Goal: Transaction & Acquisition: Obtain resource

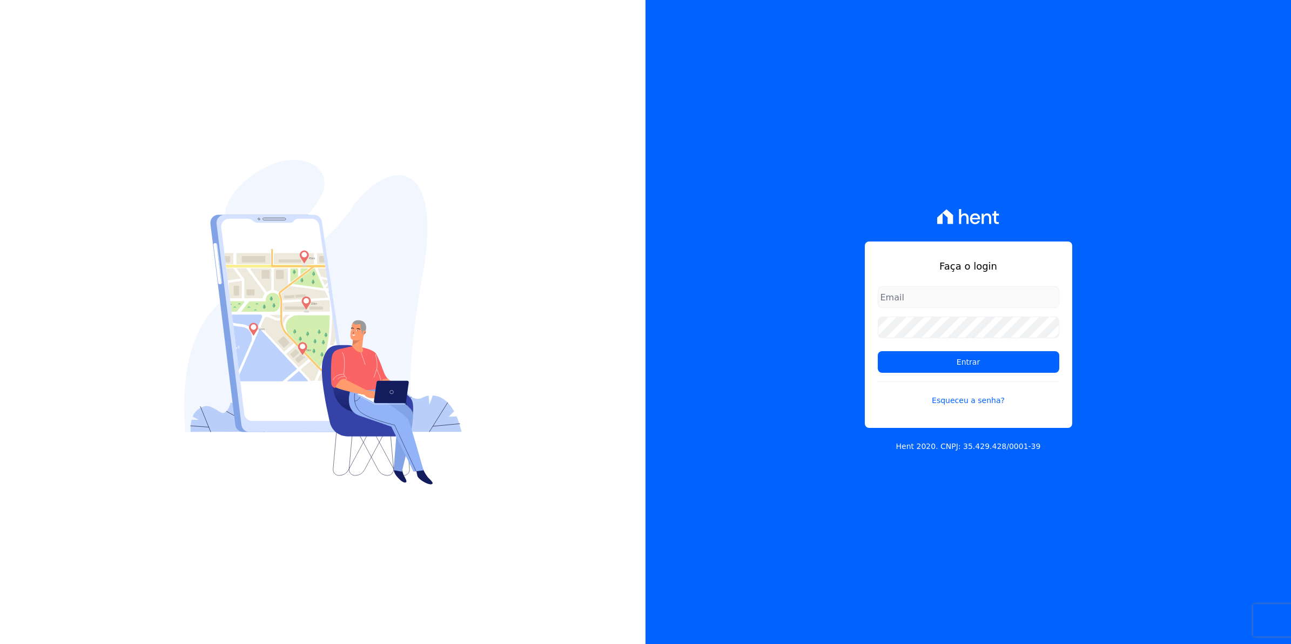
click at [909, 301] on input "email" at bounding box center [969, 297] width 182 height 22
type input "cobranca@munte.com.br"
click at [878, 351] on input "Entrar" at bounding box center [969, 362] width 182 height 22
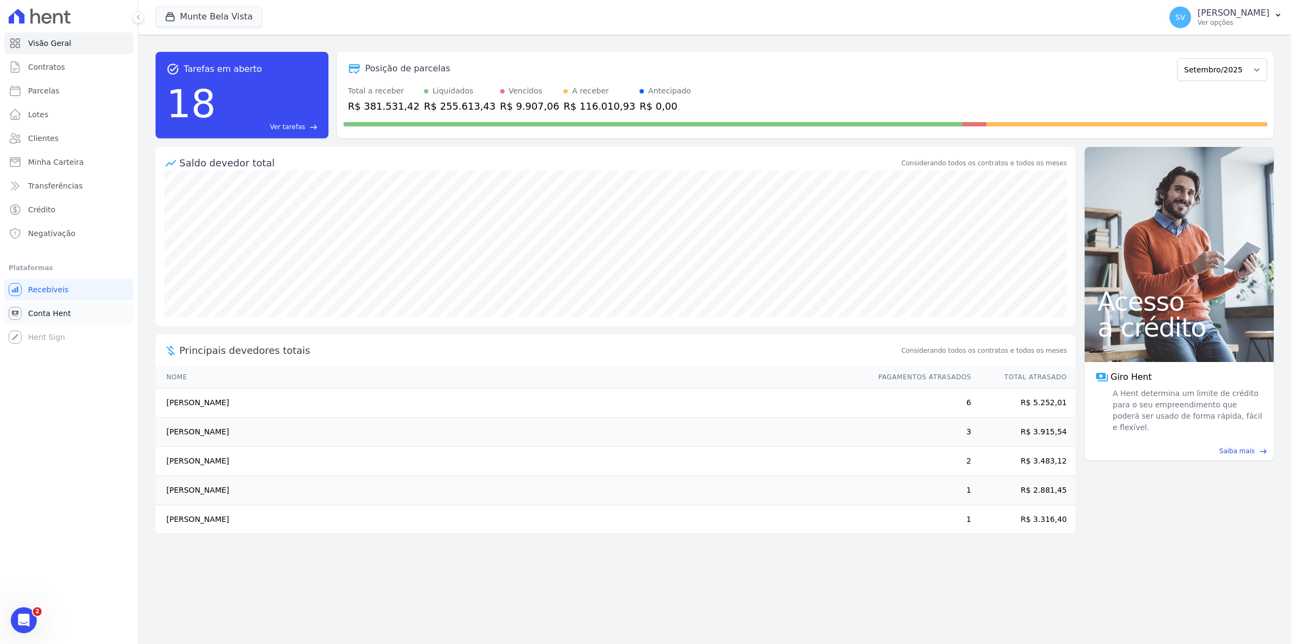
click at [33, 319] on link "Conta Hent" at bounding box center [68, 314] width 129 height 22
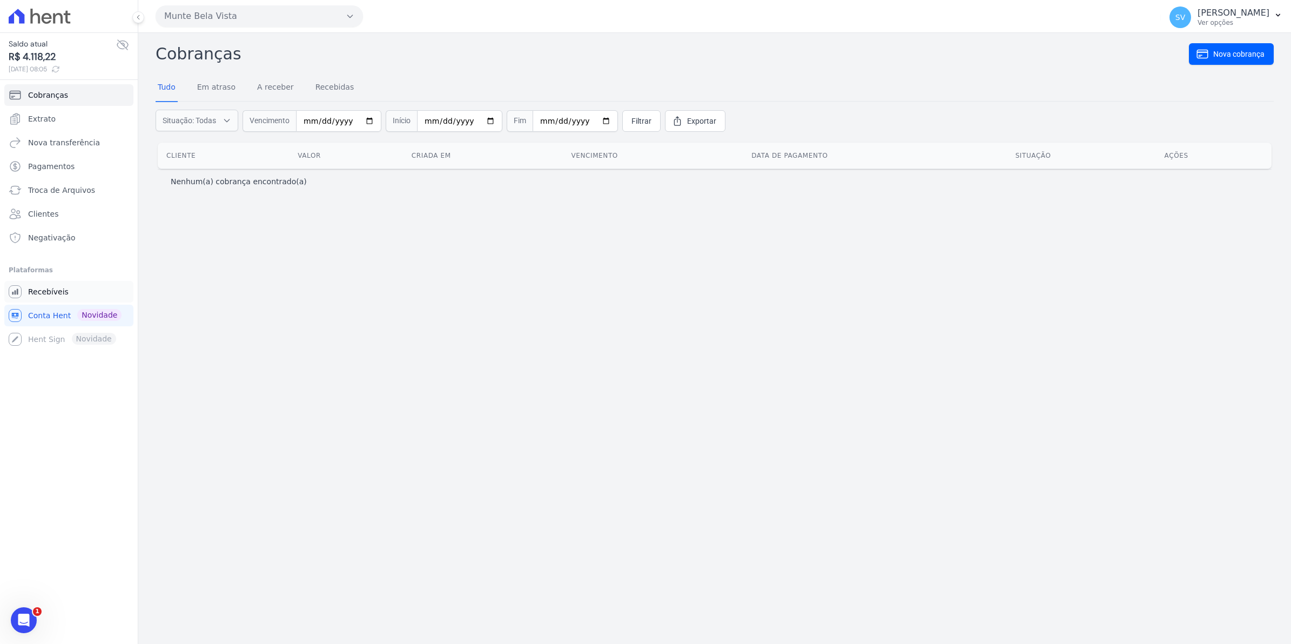
click at [34, 294] on span "Recebíveis" at bounding box center [48, 291] width 41 height 11
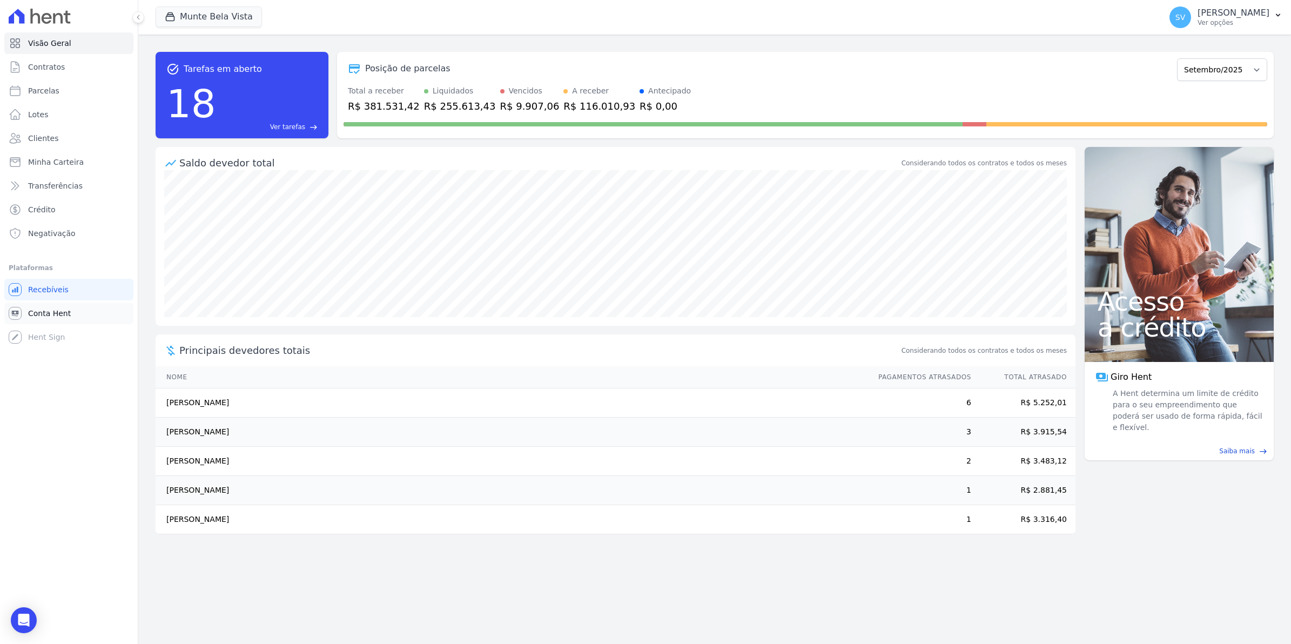
click at [52, 309] on span "Conta Hent" at bounding box center [49, 313] width 43 height 11
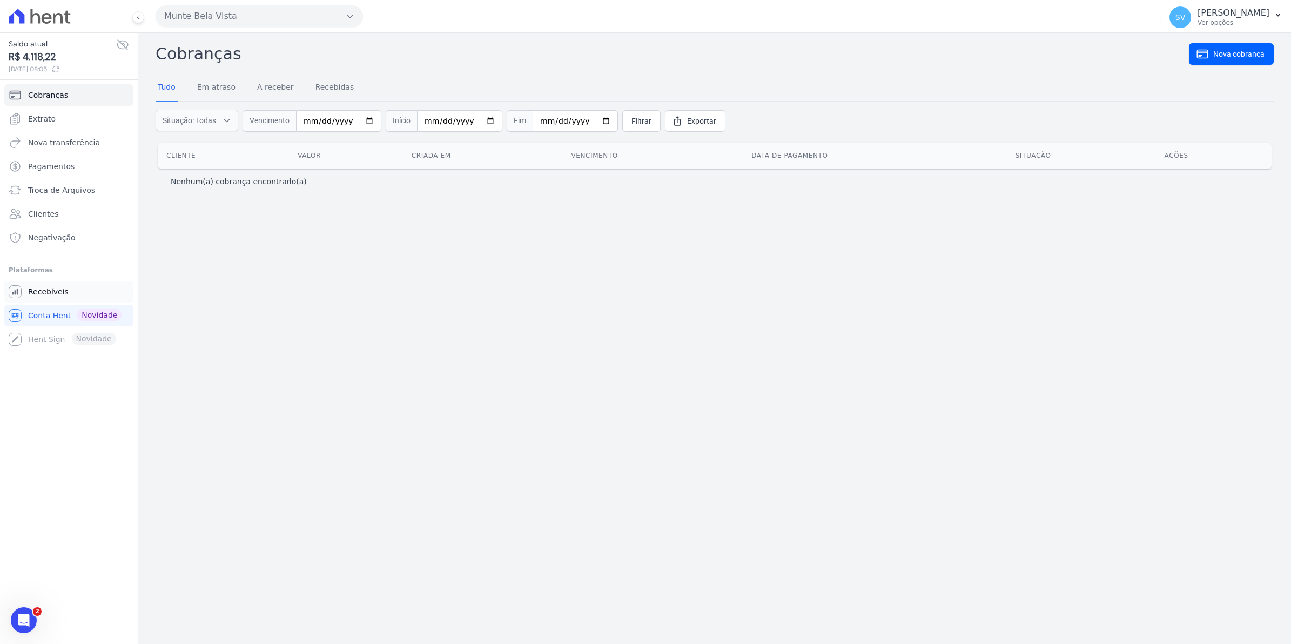
click at [31, 292] on span "Recebíveis" at bounding box center [48, 291] width 41 height 11
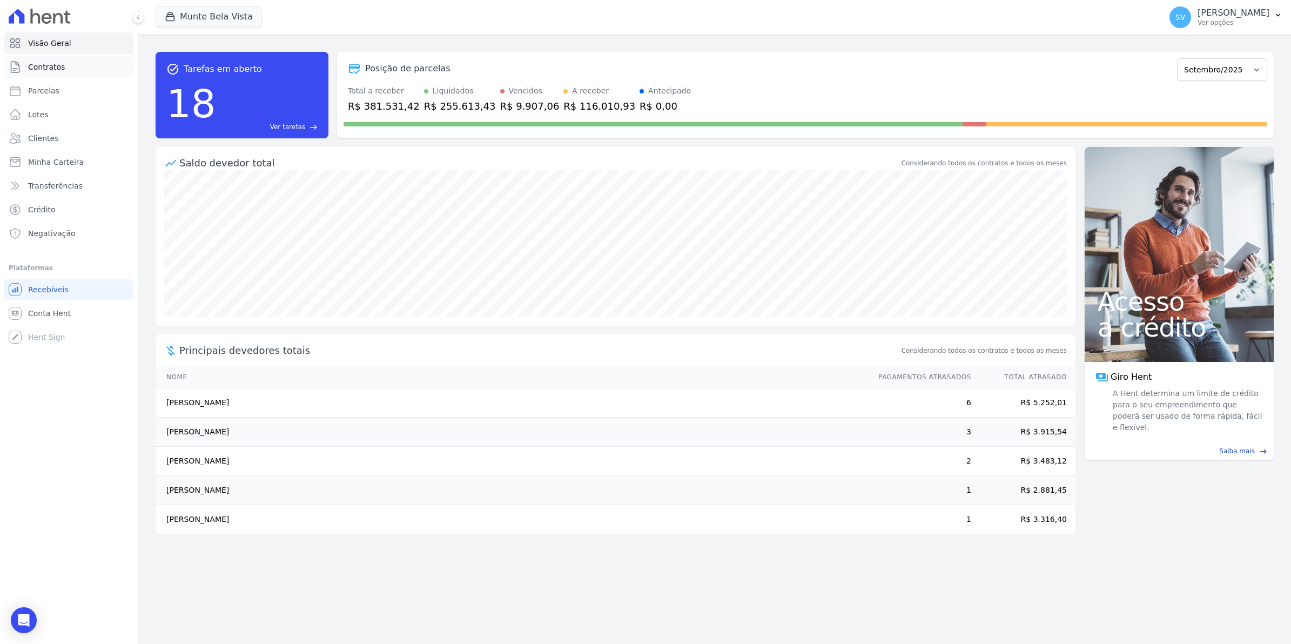
click at [49, 68] on span "Contratos" at bounding box center [46, 67] width 37 height 11
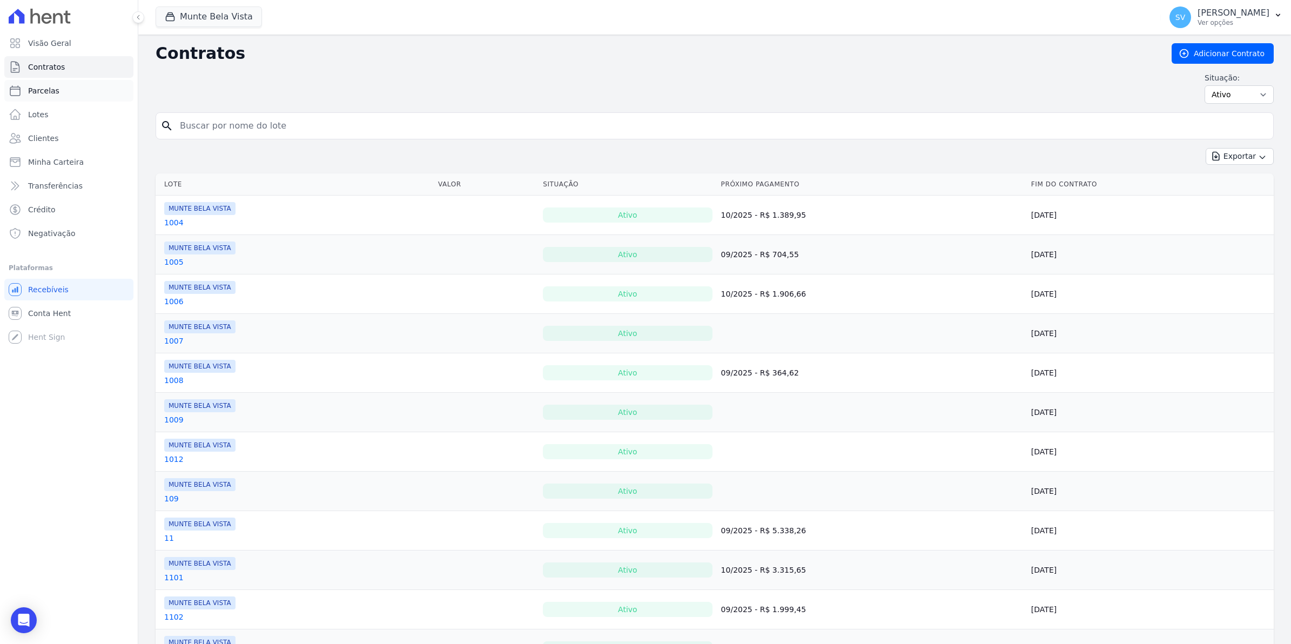
click at [42, 93] on span "Parcelas" at bounding box center [43, 90] width 31 height 11
select select
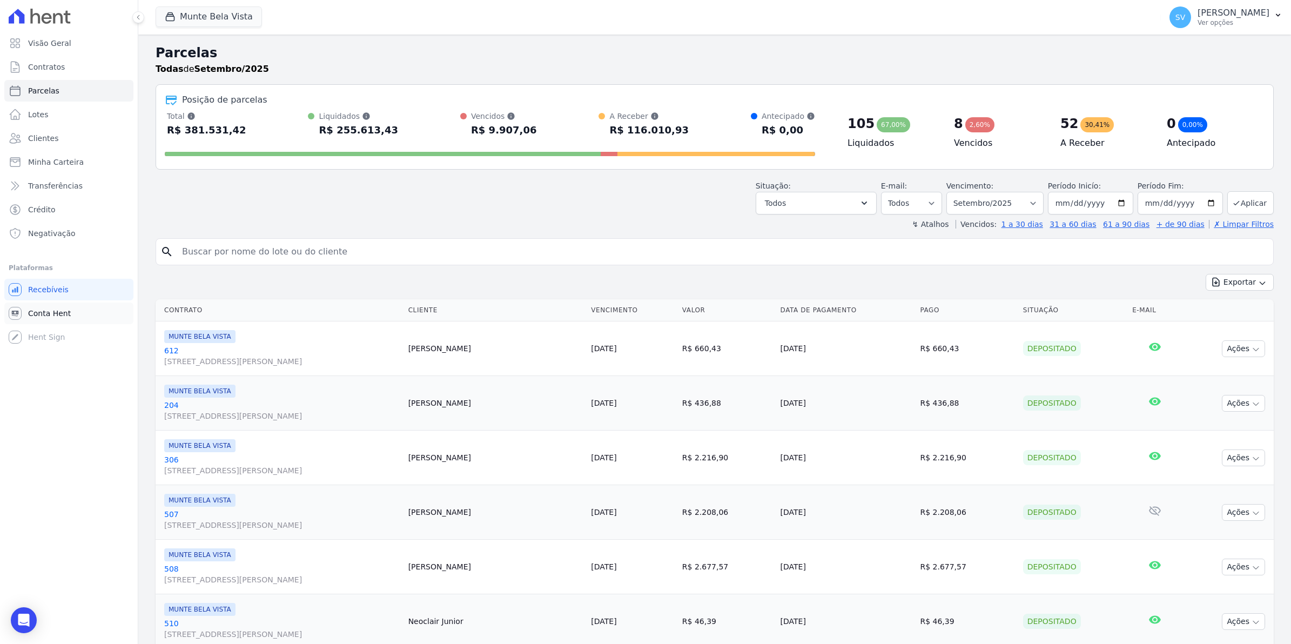
click at [44, 317] on span "Conta Hent" at bounding box center [49, 313] width 43 height 11
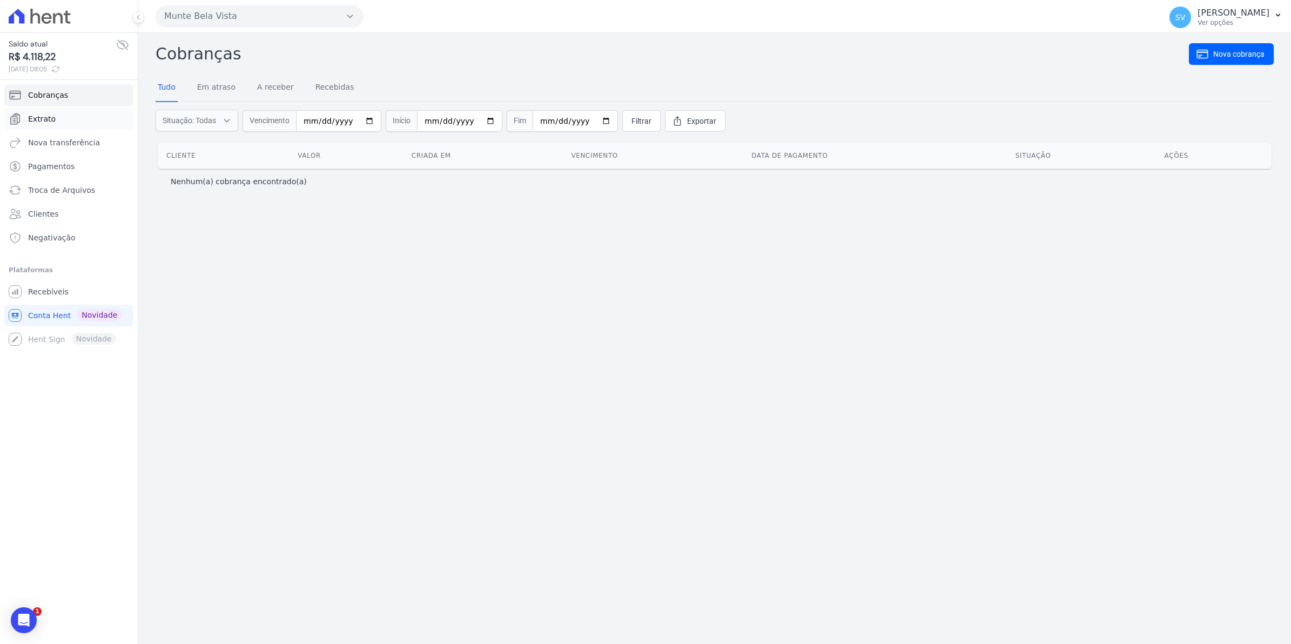
click at [42, 124] on span "Extrato" at bounding box center [42, 118] width 28 height 11
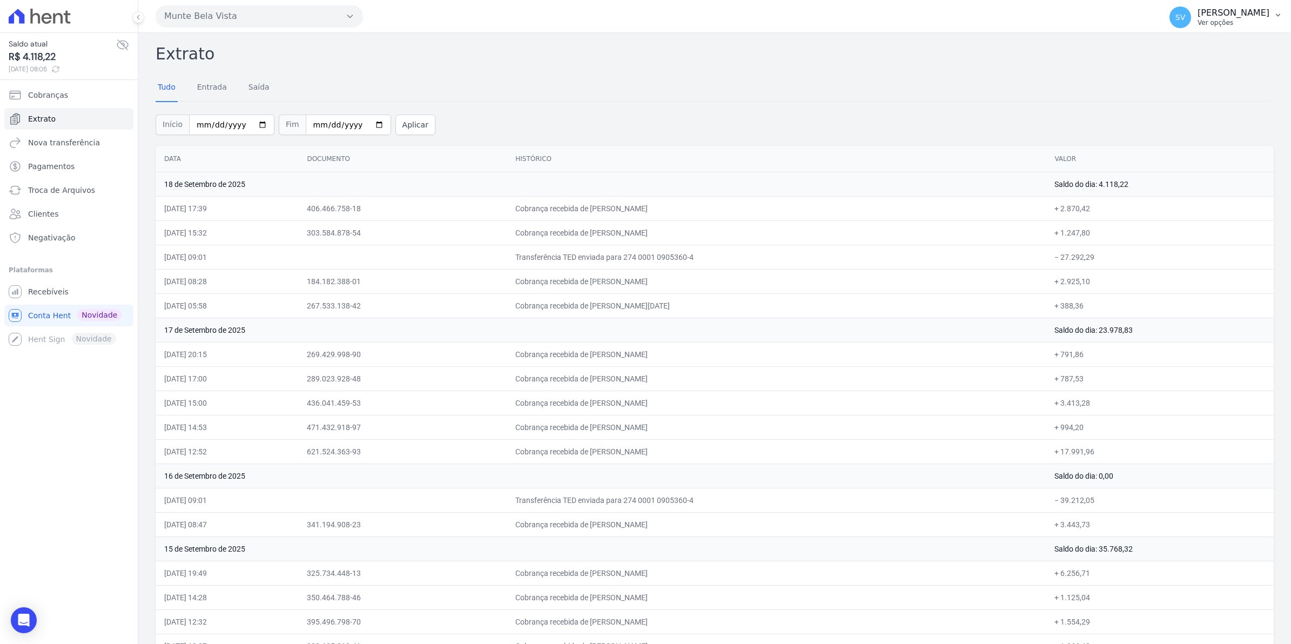
click at [1185, 21] on span "SV" at bounding box center [1181, 18] width 10 height 8
click at [38, 295] on span "Recebíveis" at bounding box center [48, 291] width 41 height 11
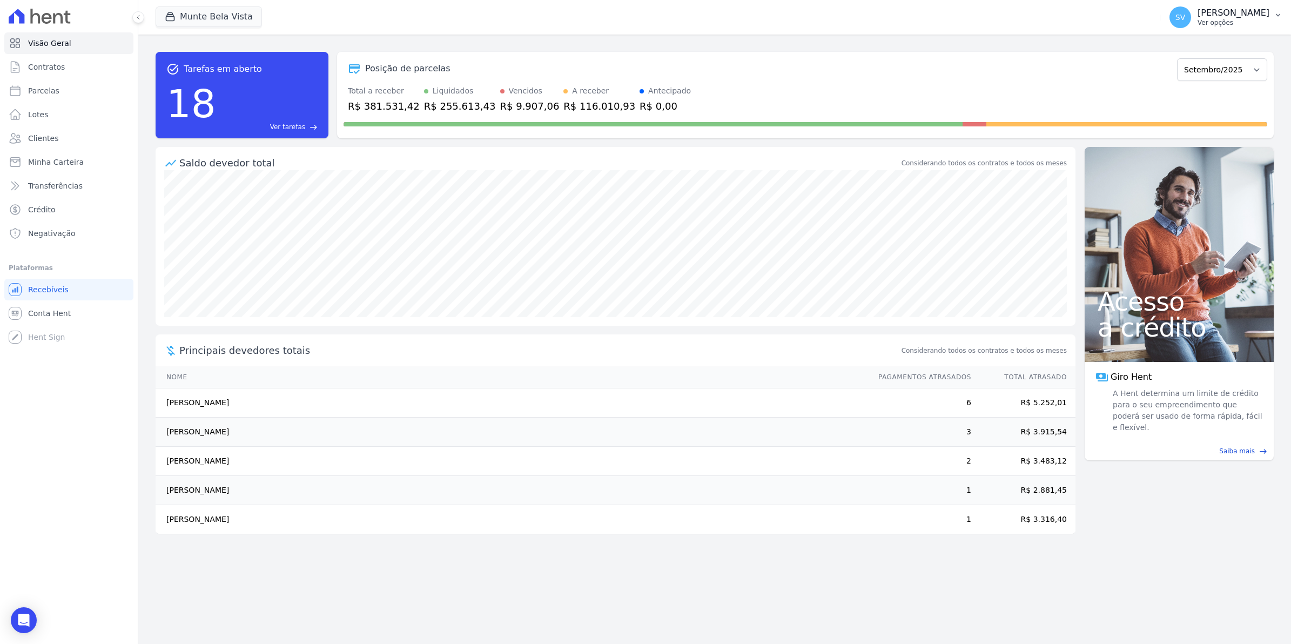
click at [1191, 23] on span "SV" at bounding box center [1181, 17] width 22 height 22
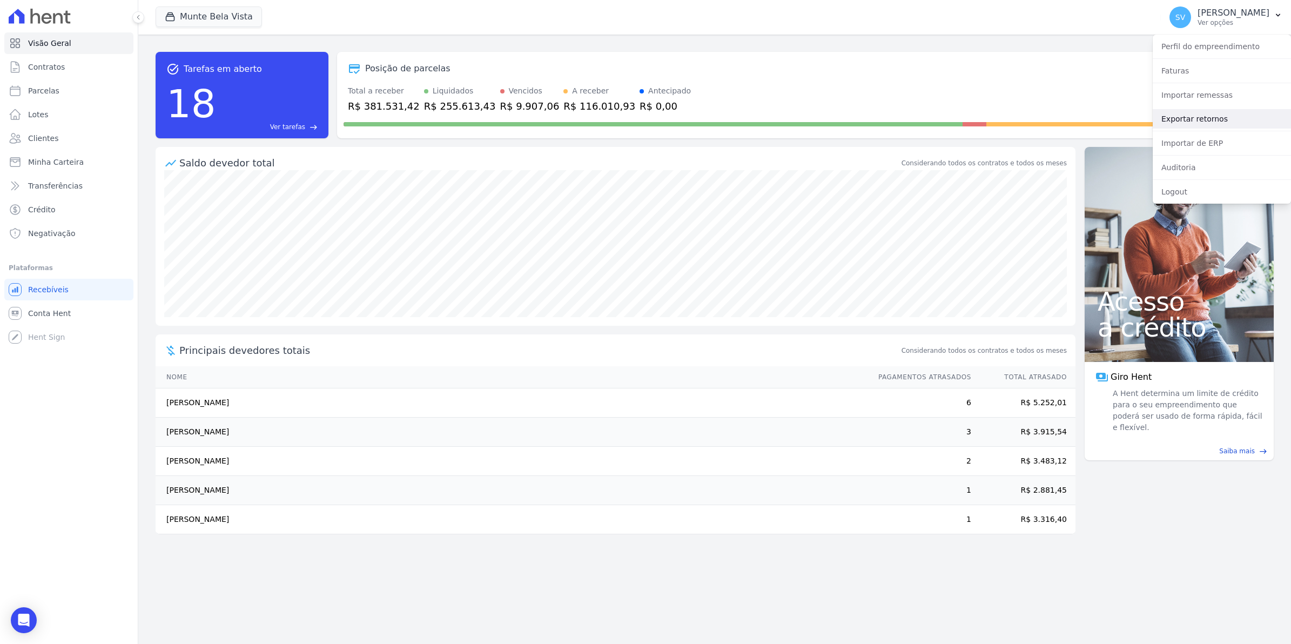
click at [1193, 119] on link "Exportar retornos" at bounding box center [1222, 118] width 138 height 19
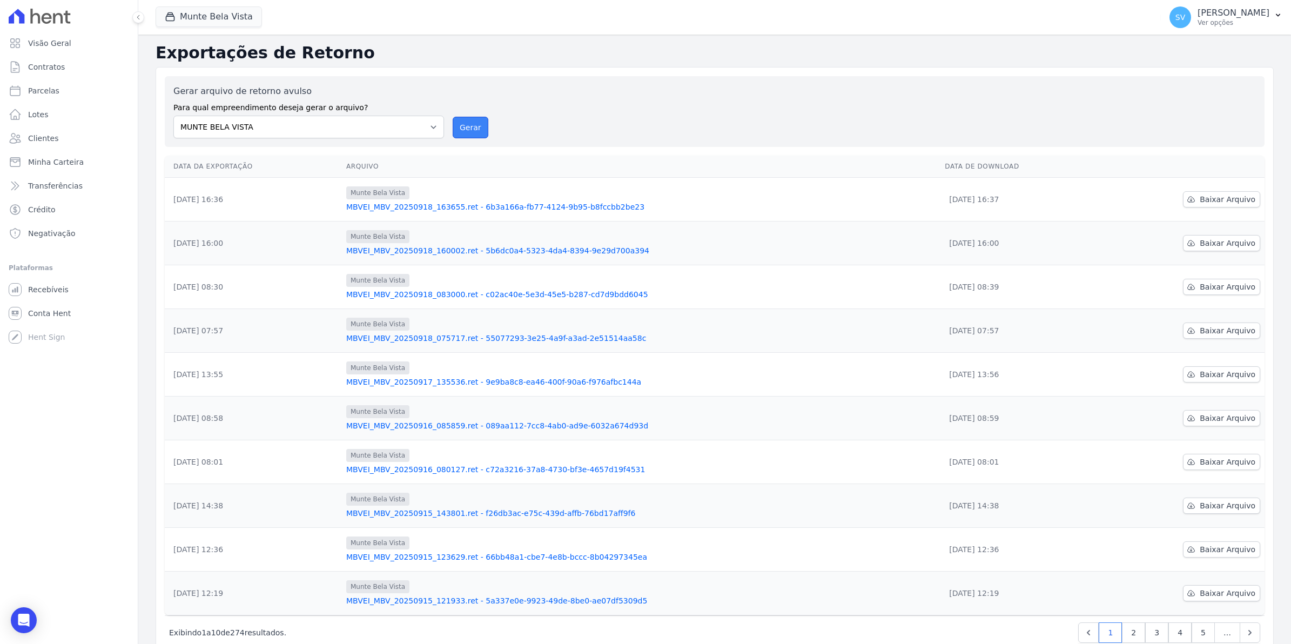
click at [468, 123] on button "Gerar" at bounding box center [471, 128] width 36 height 22
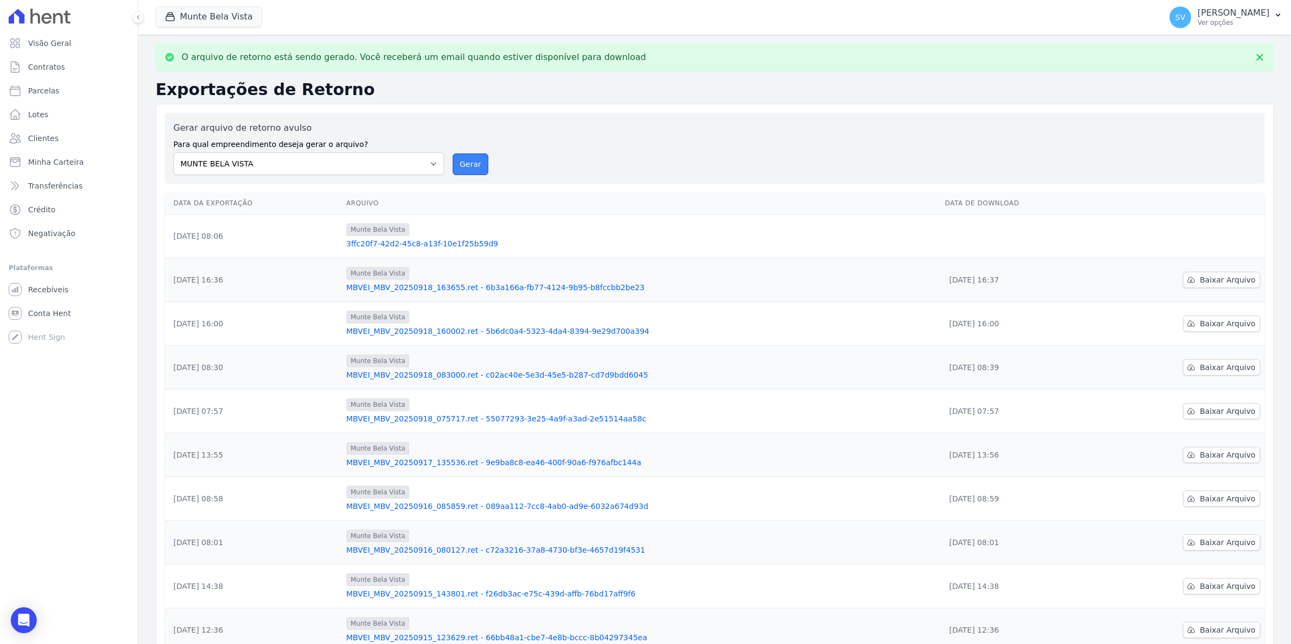
click at [474, 165] on button "Gerar" at bounding box center [471, 164] width 36 height 22
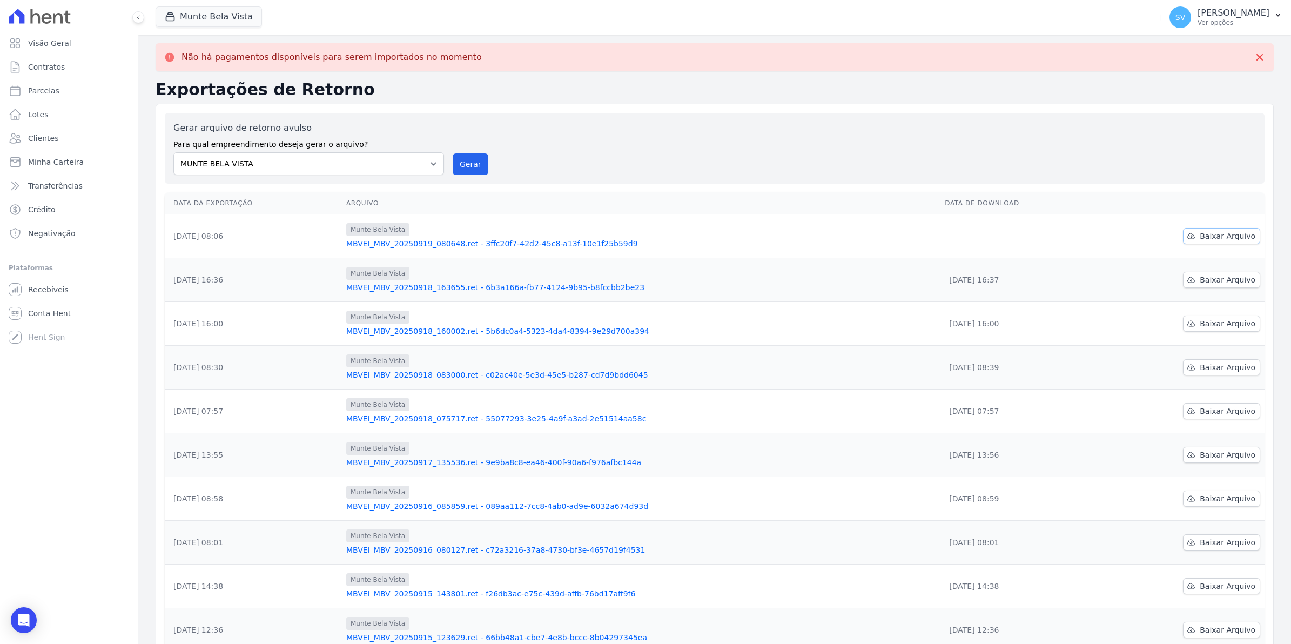
click at [1201, 238] on span "Baixar Arquivo" at bounding box center [1228, 236] width 56 height 11
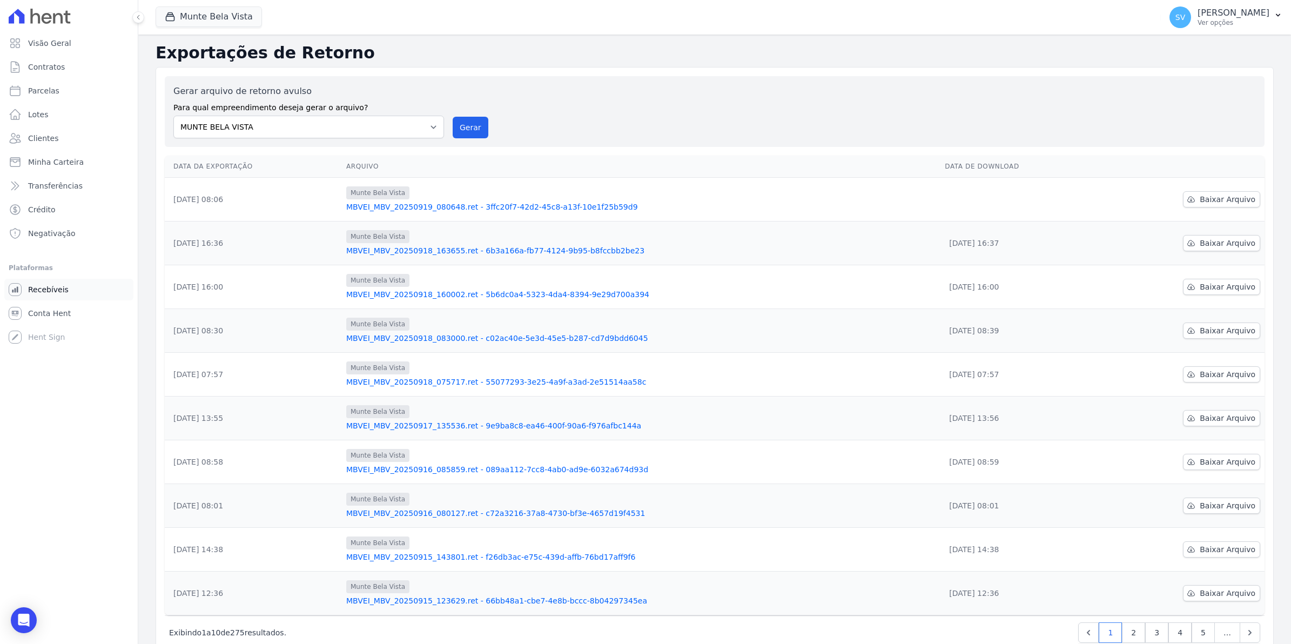
click at [31, 292] on span "Recebíveis" at bounding box center [48, 289] width 41 height 11
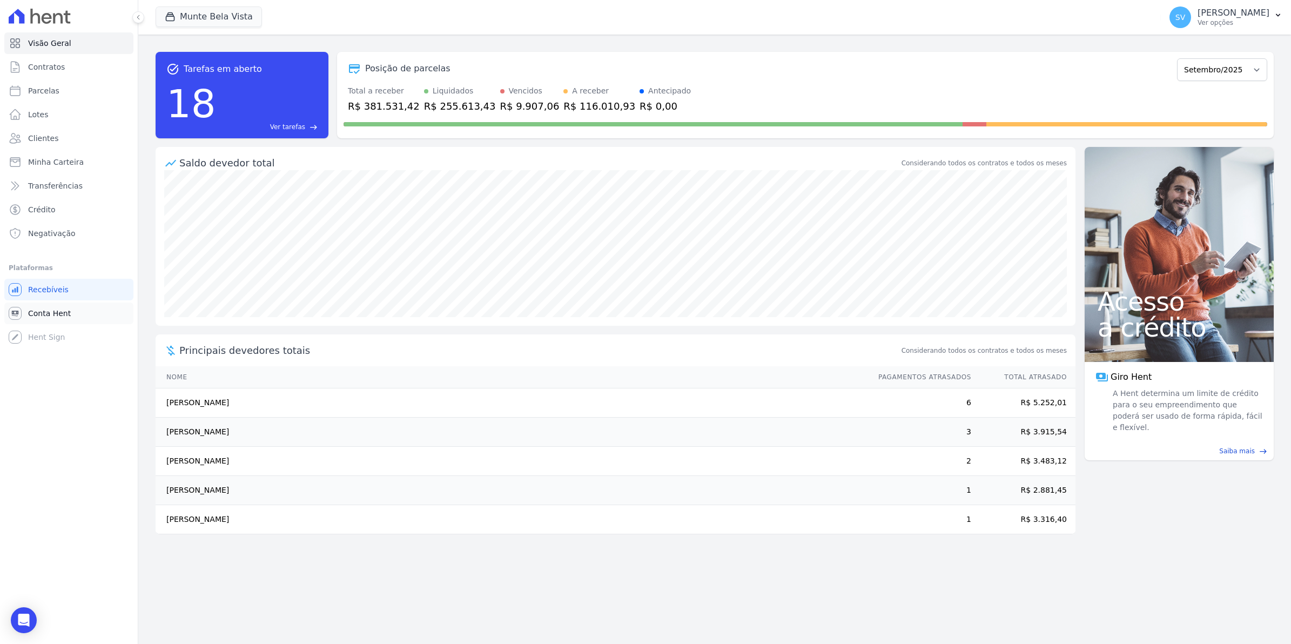
click at [46, 317] on span "Conta Hent" at bounding box center [49, 313] width 43 height 11
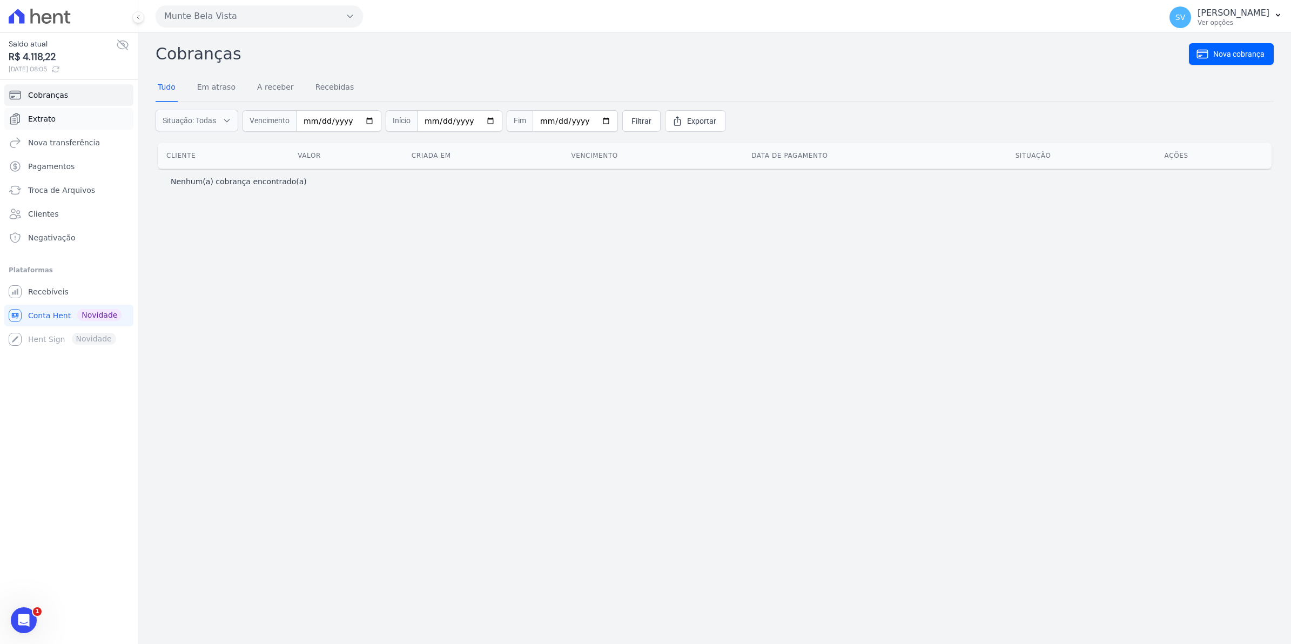
click at [46, 117] on span "Extrato" at bounding box center [42, 118] width 28 height 11
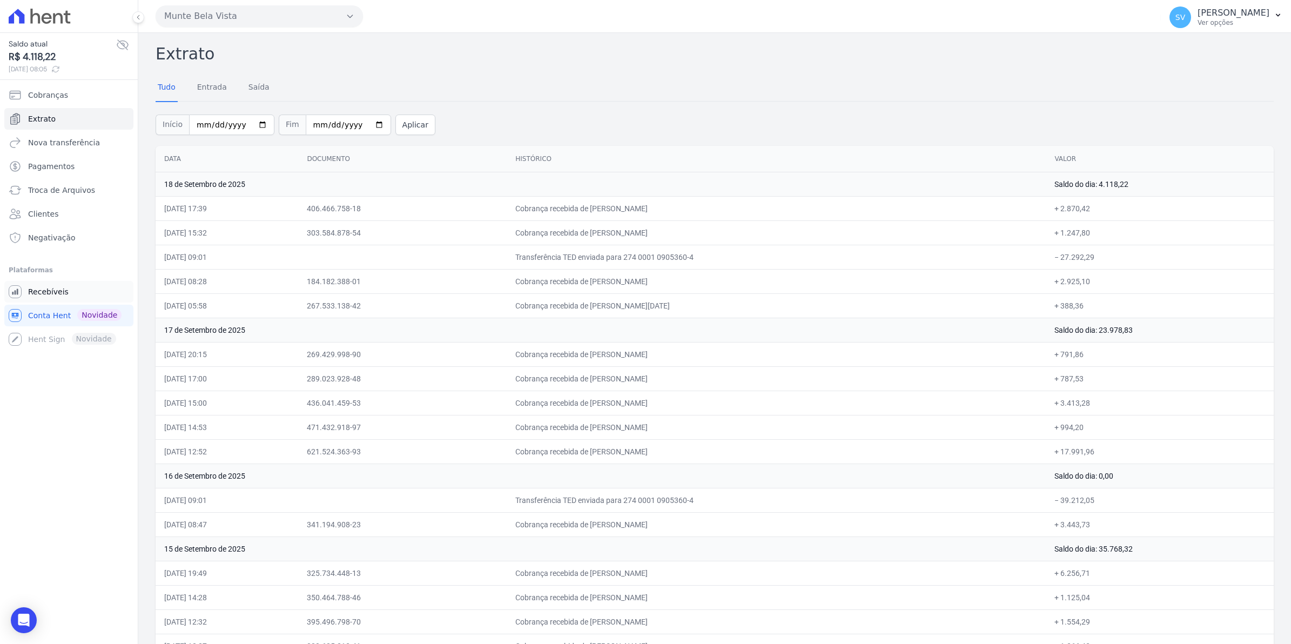
click at [50, 292] on span "Recebíveis" at bounding box center [48, 291] width 41 height 11
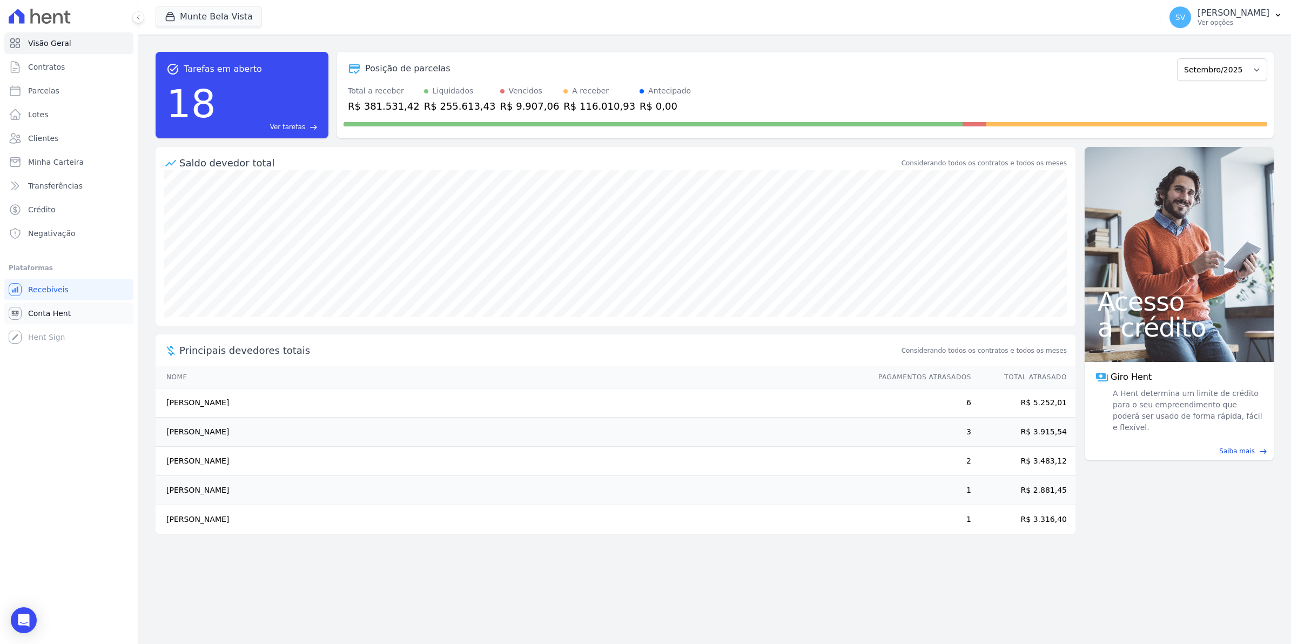
click at [34, 309] on span "Conta Hent" at bounding box center [49, 313] width 43 height 11
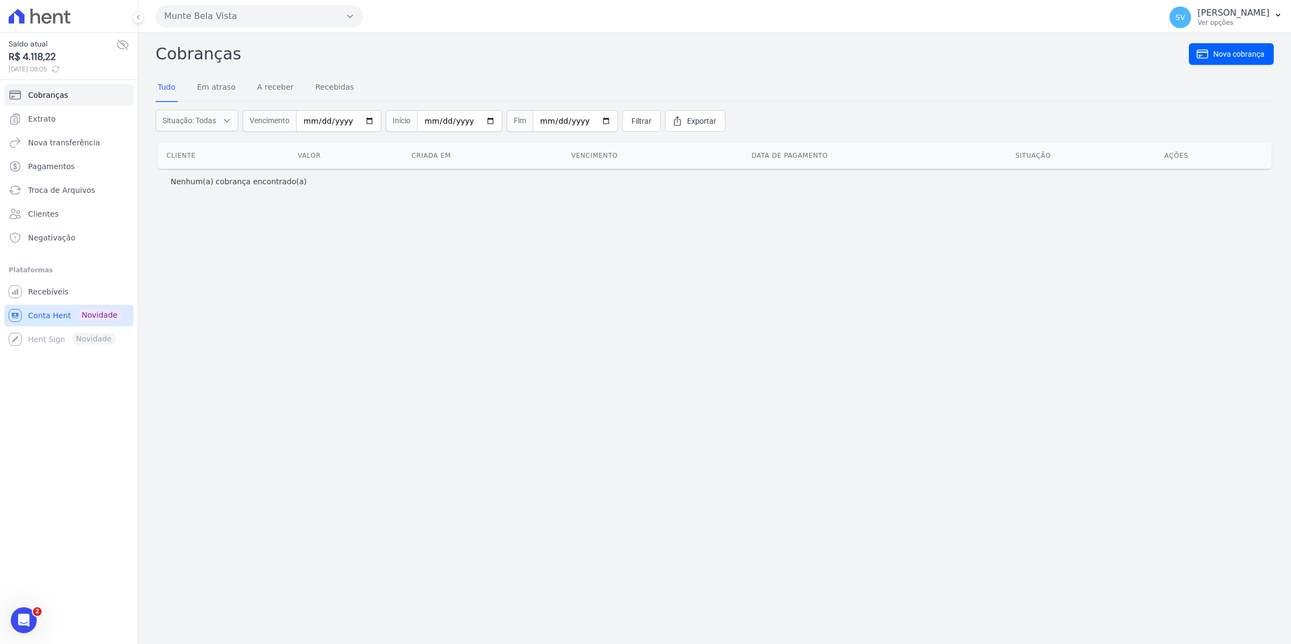
click at [49, 319] on span "Conta Hent" at bounding box center [49, 315] width 43 height 11
click at [35, 290] on span "Recebíveis" at bounding box center [48, 291] width 41 height 11
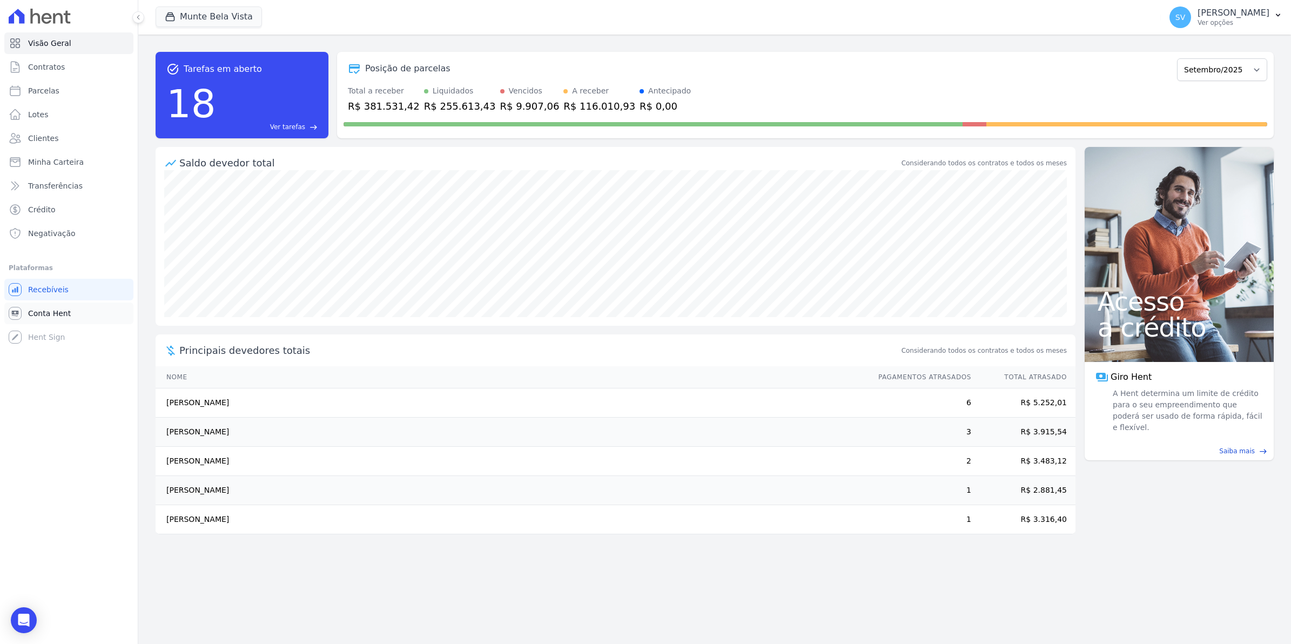
click at [36, 310] on span "Conta Hent" at bounding box center [49, 313] width 43 height 11
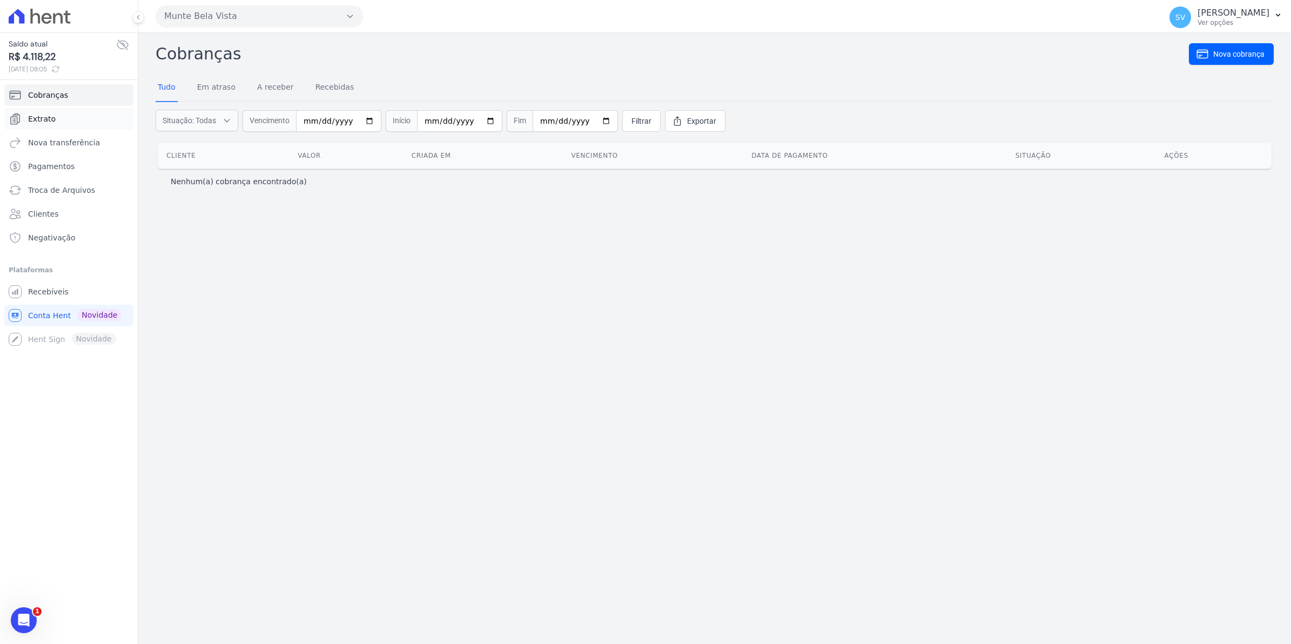
click at [41, 123] on span "Extrato" at bounding box center [42, 118] width 28 height 11
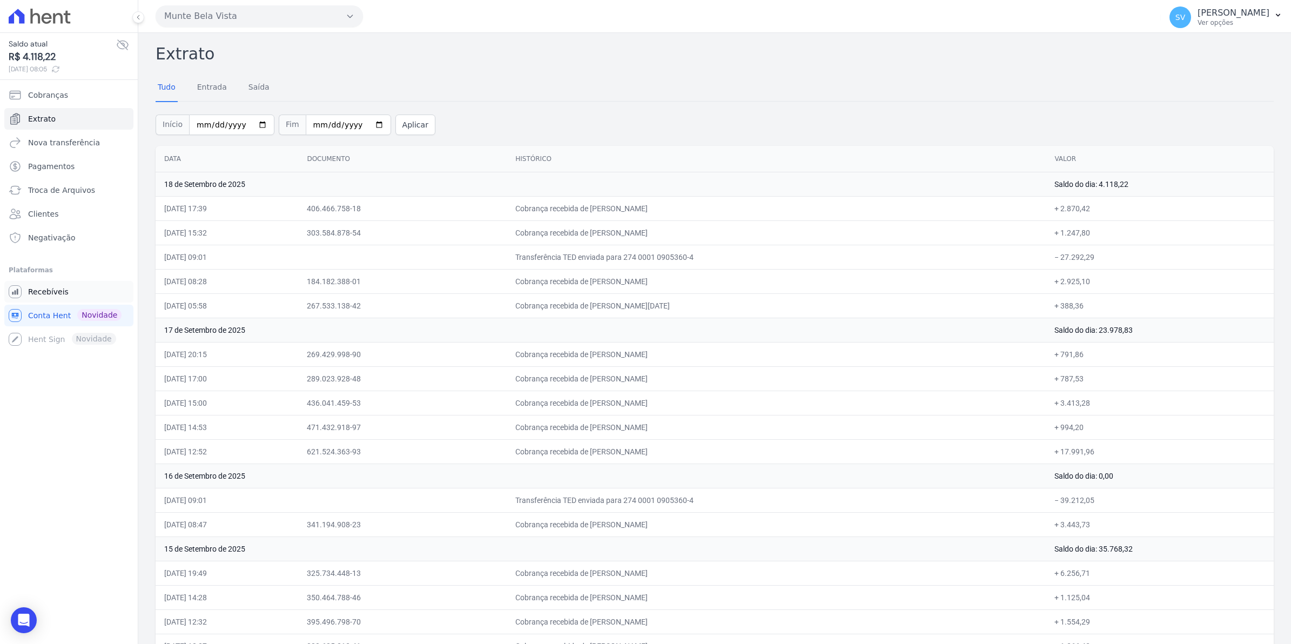
click at [49, 292] on span "Recebíveis" at bounding box center [48, 291] width 41 height 11
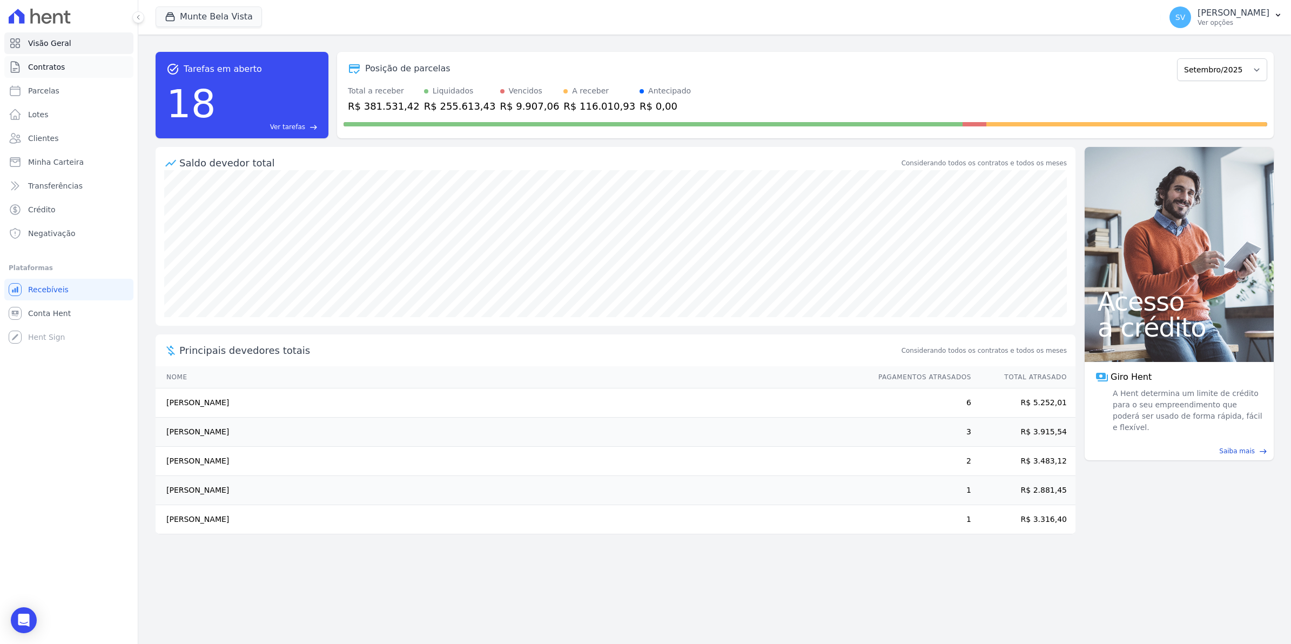
click at [41, 63] on span "Contratos" at bounding box center [46, 67] width 37 height 11
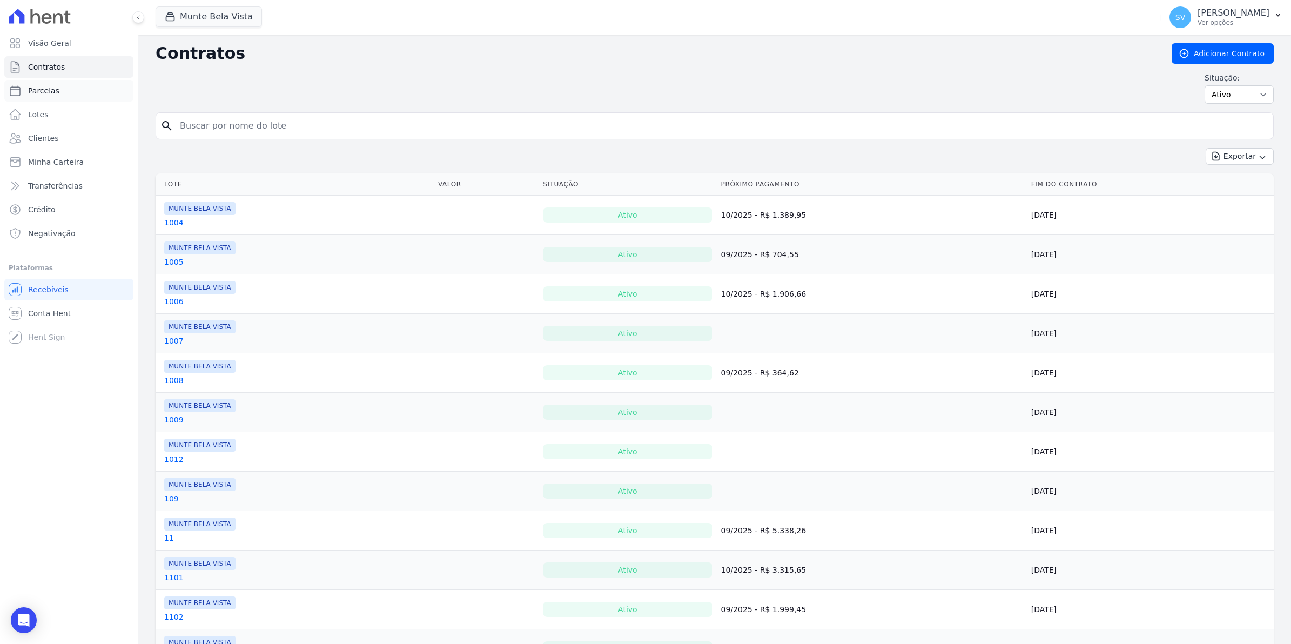
click at [28, 87] on span "Parcelas" at bounding box center [43, 90] width 31 height 11
select select
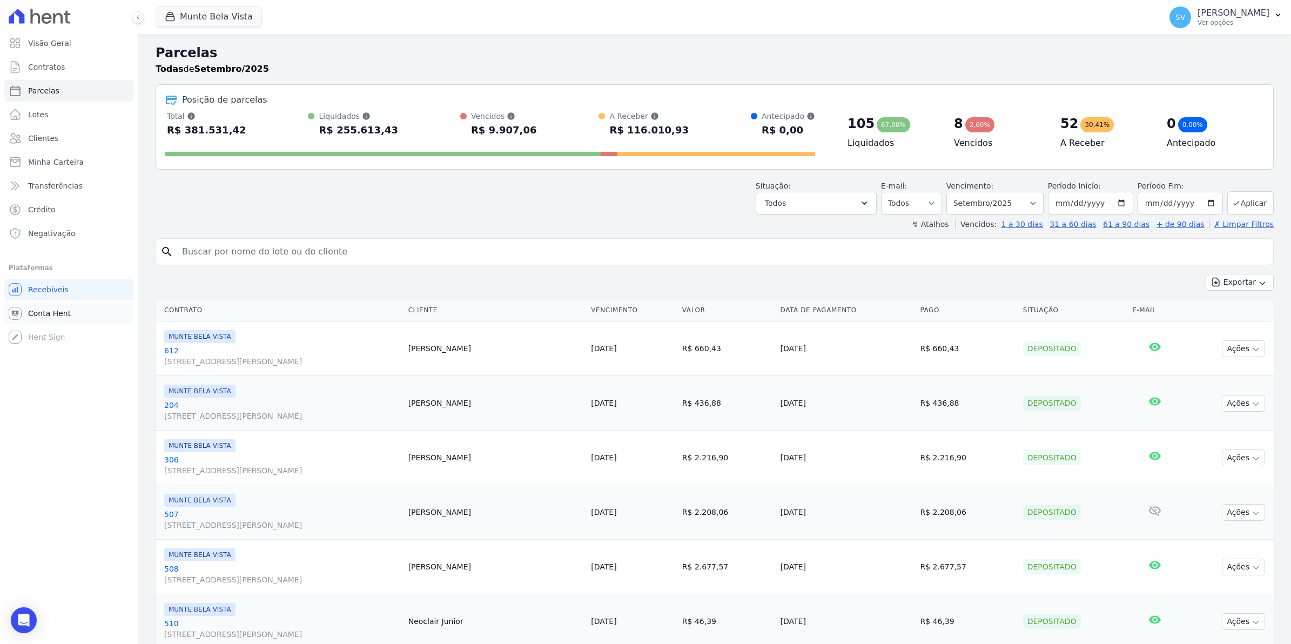
click at [27, 313] on link "Conta Hent" at bounding box center [68, 314] width 129 height 22
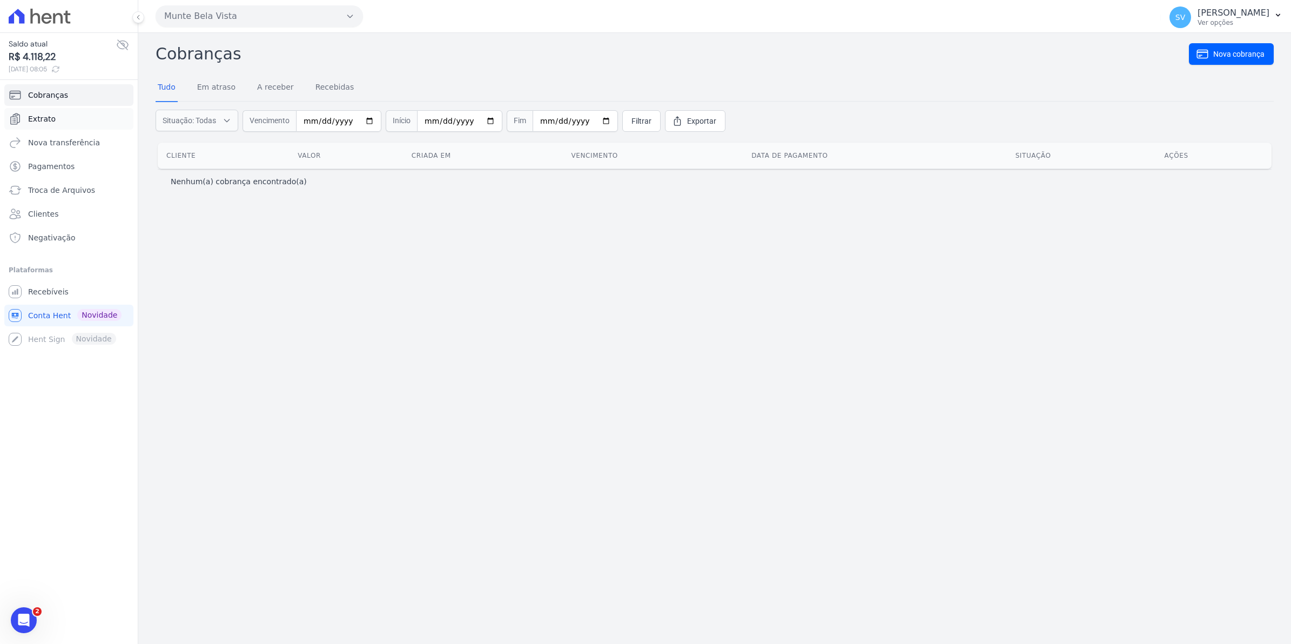
click at [31, 120] on span "Extrato" at bounding box center [42, 118] width 28 height 11
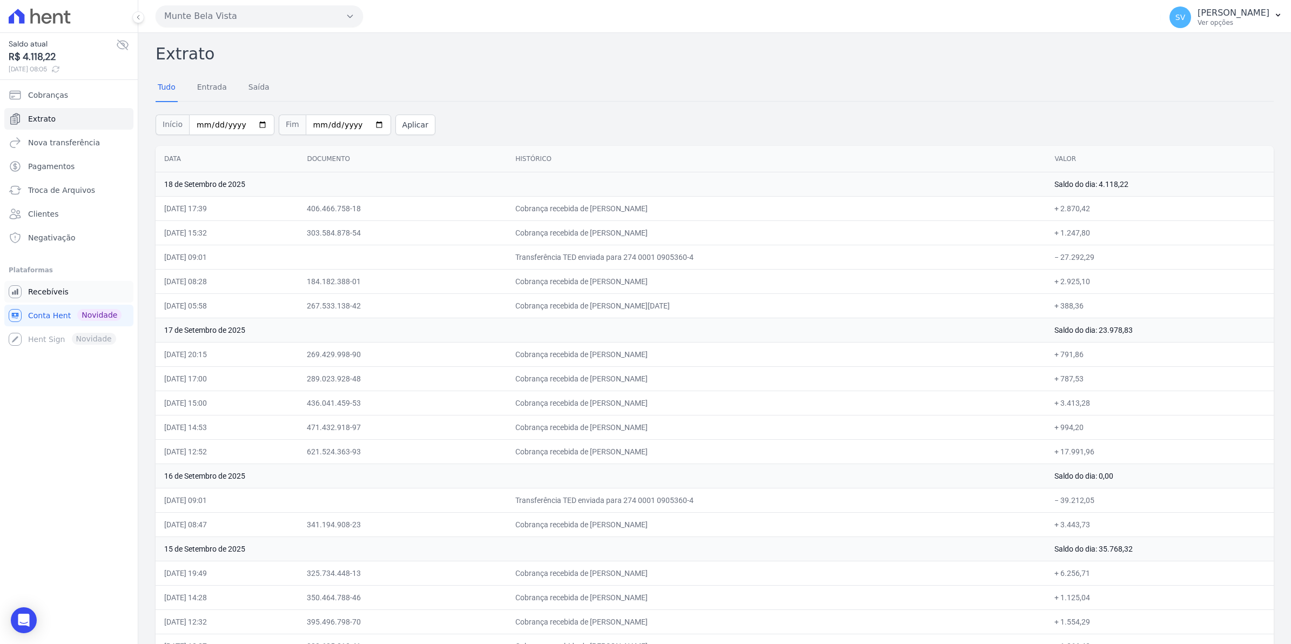
click at [59, 292] on span "Recebíveis" at bounding box center [48, 291] width 41 height 11
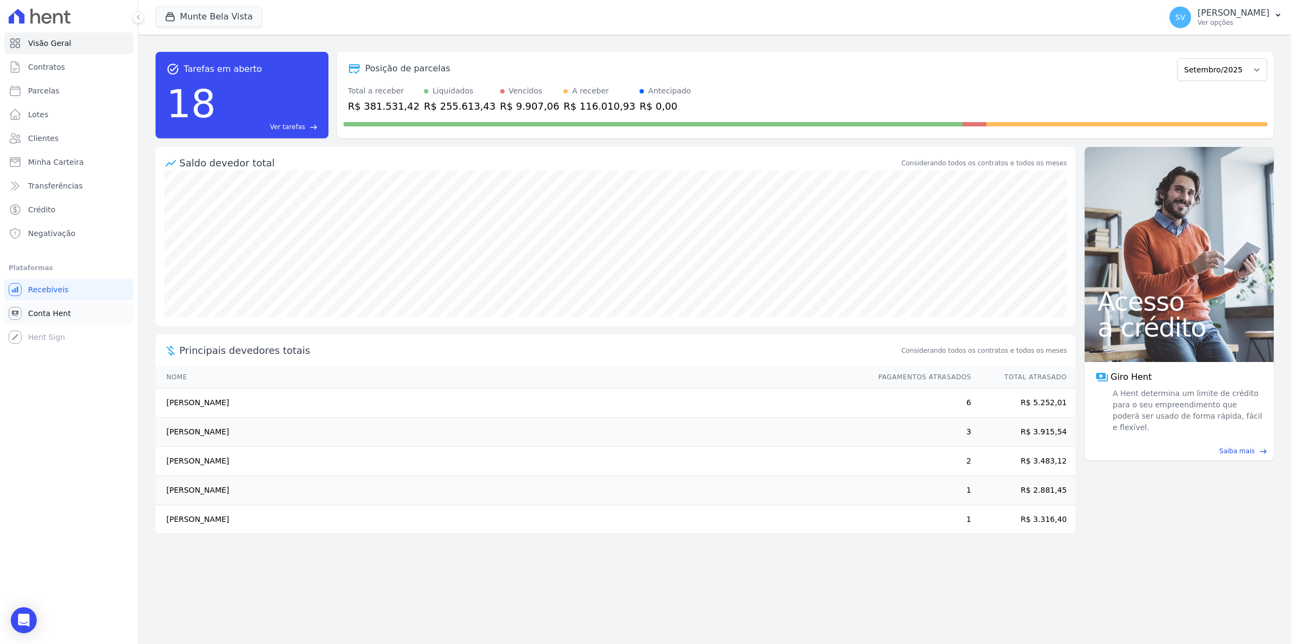
click at [49, 310] on span "Conta Hent" at bounding box center [49, 313] width 43 height 11
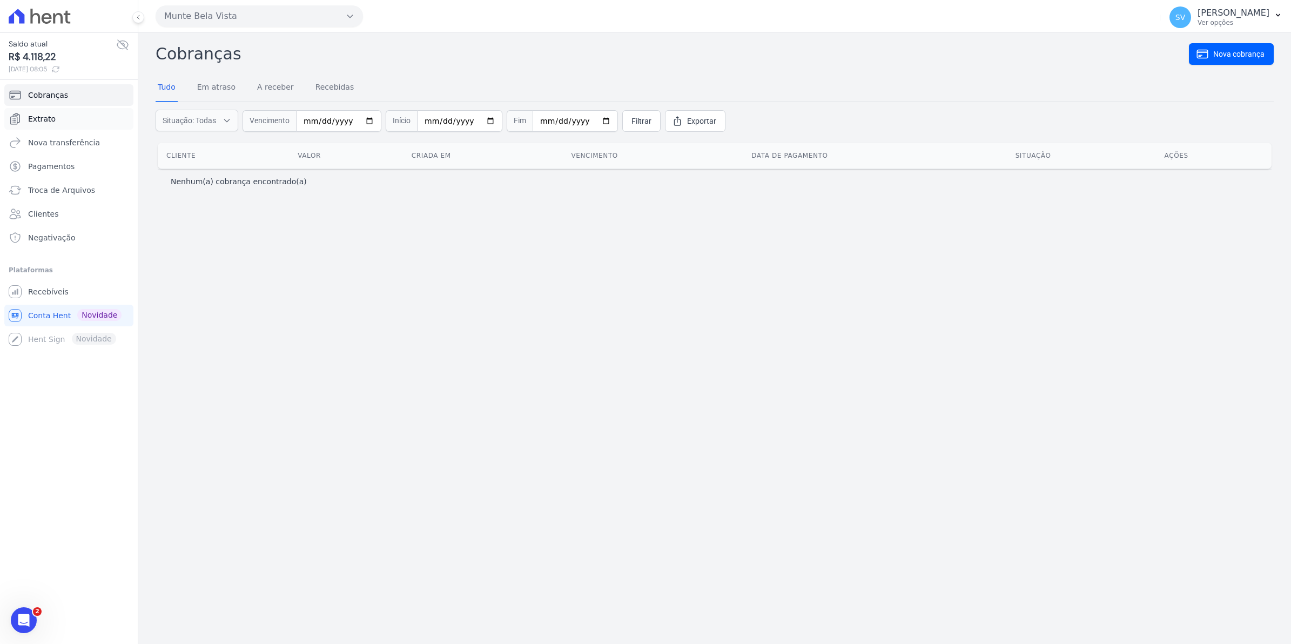
click at [42, 119] on span "Extrato" at bounding box center [42, 118] width 28 height 11
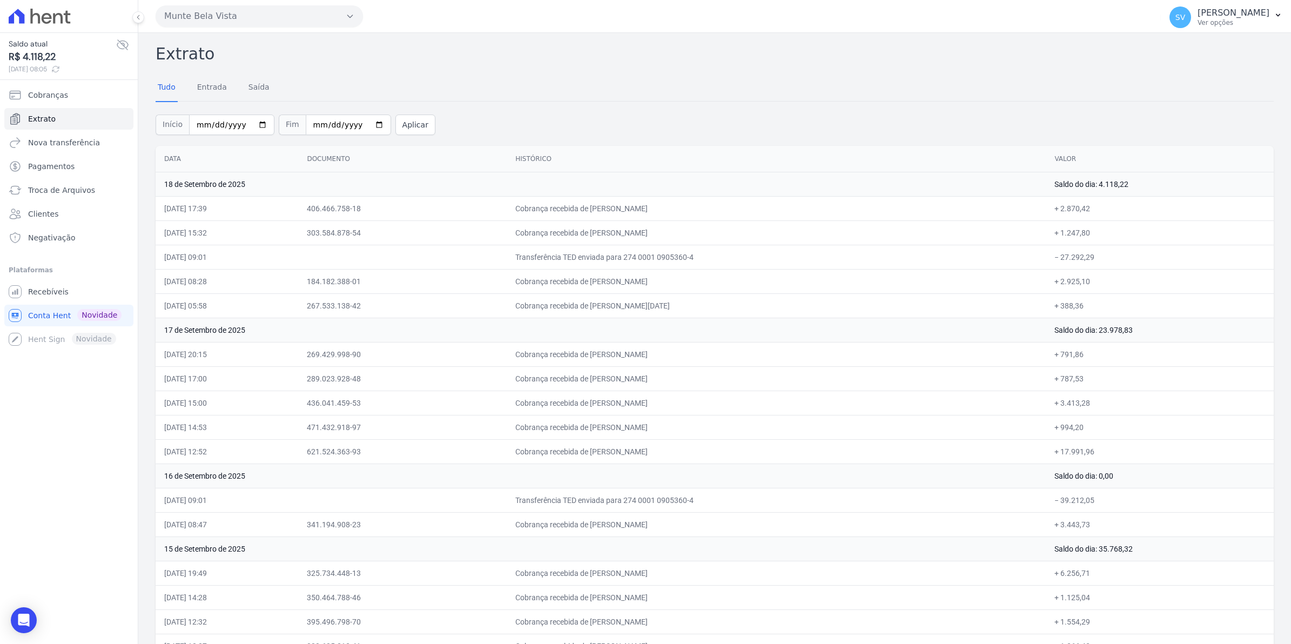
drag, startPoint x: 965, startPoint y: 317, endPoint x: 943, endPoint y: 323, distance: 22.6
click at [965, 317] on td "Cobrança recebida de [PERSON_NAME][DATE]" at bounding box center [776, 305] width 539 height 24
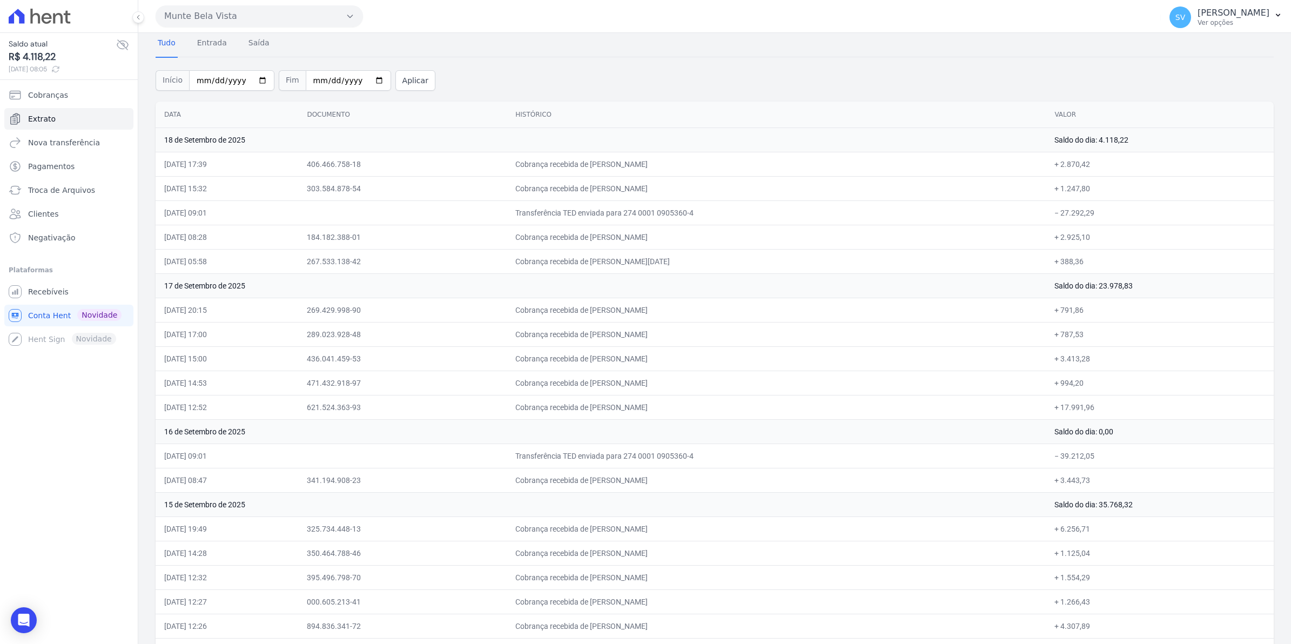
scroll to position [68, 0]
